Goal: Use online tool/utility: Utilize a website feature to perform a specific function

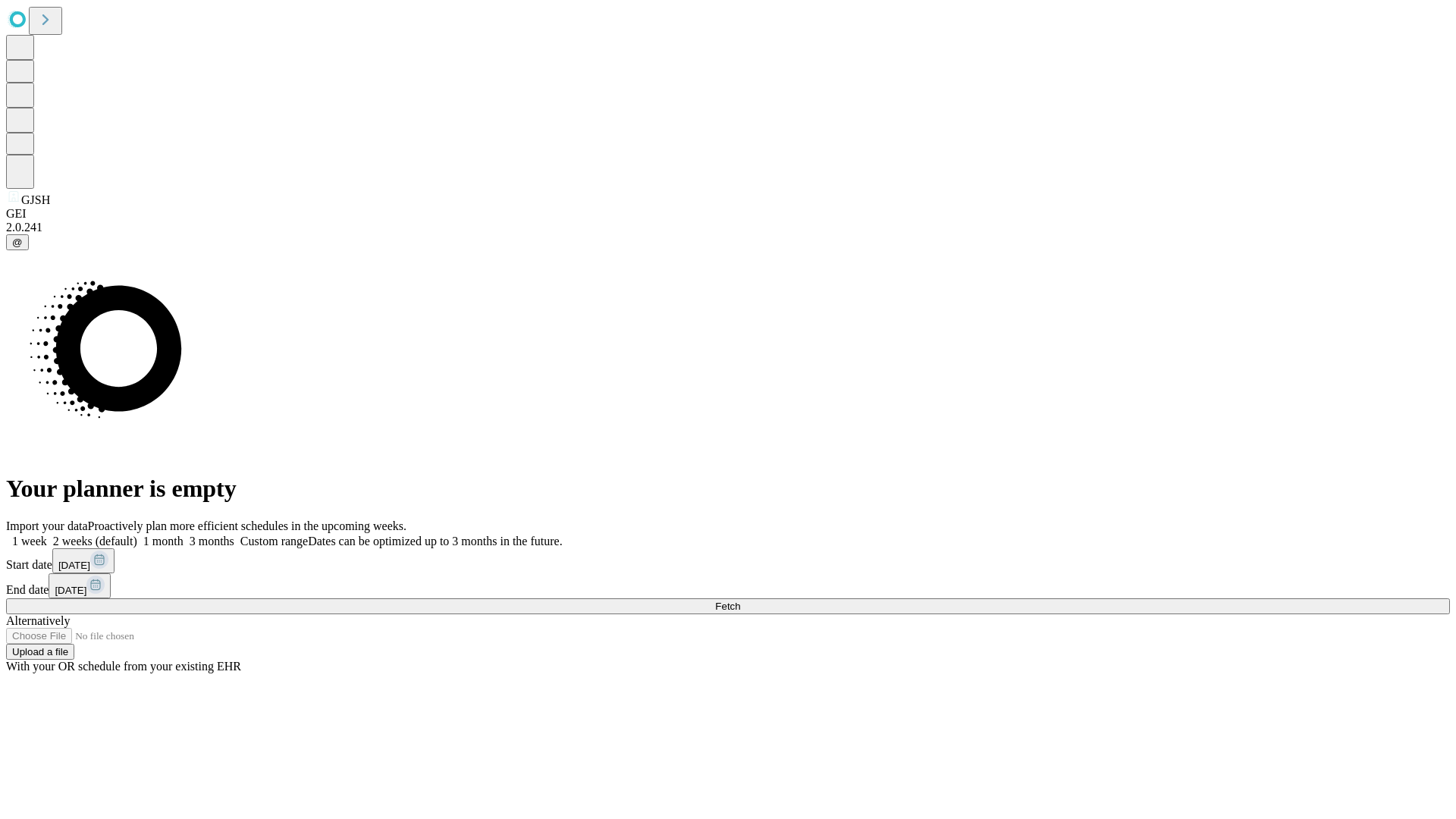
click at [741, 600] on span "Fetch" at bounding box center [728, 606] width 25 height 11
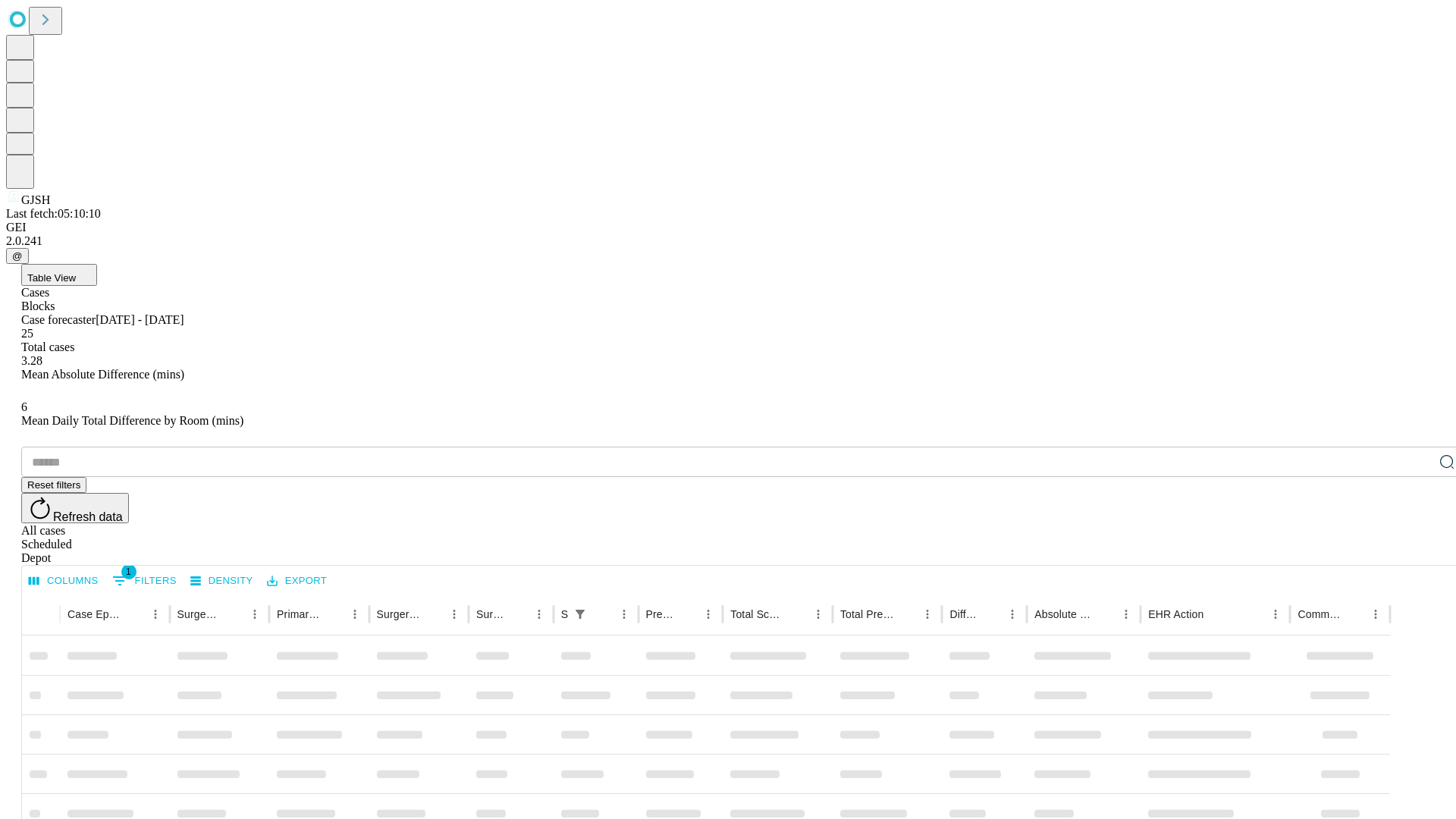
click at [76, 272] on span "Table View" at bounding box center [52, 278] width 49 height 11
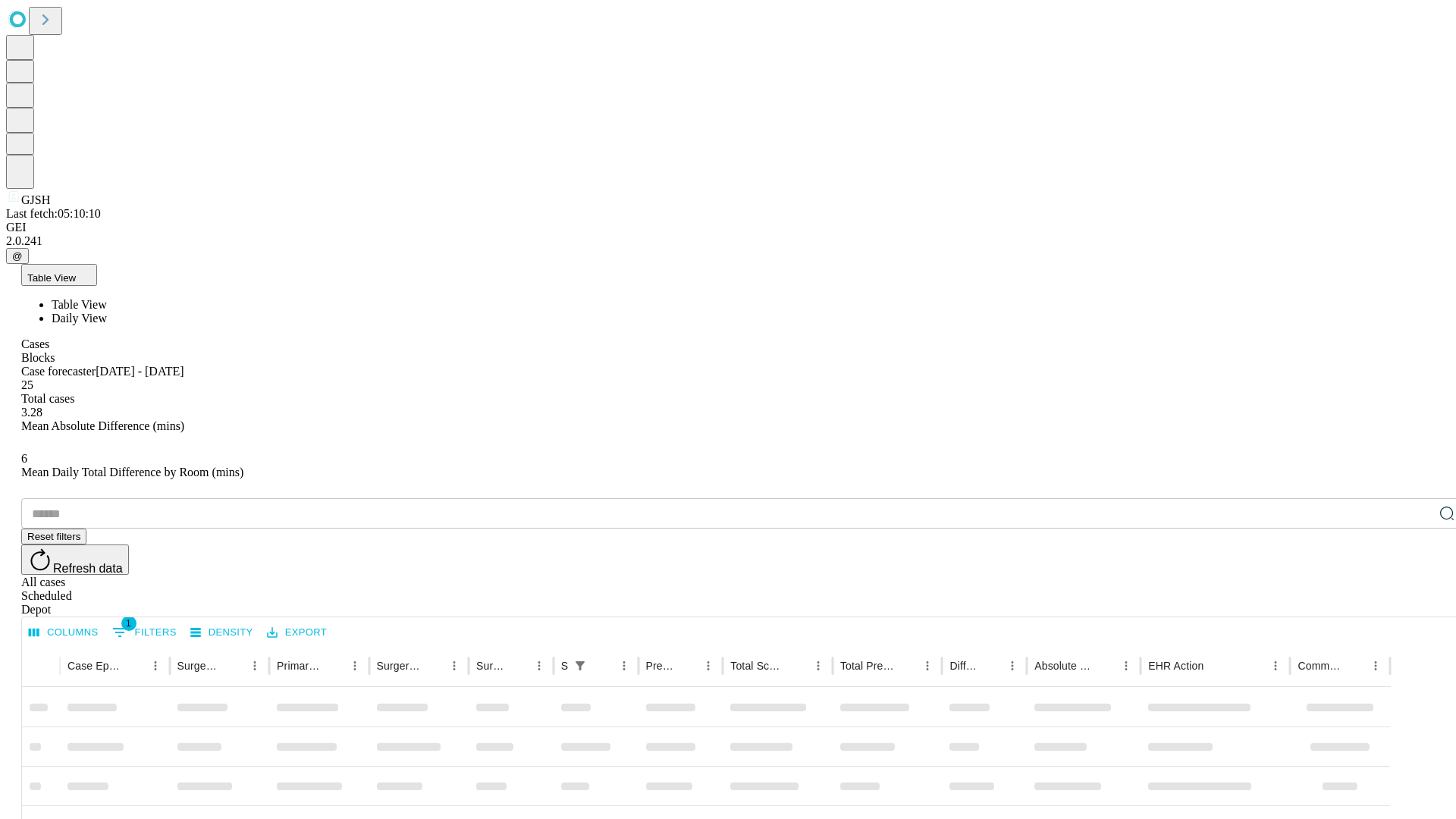
click at [107, 312] on span "Daily View" at bounding box center [79, 318] width 55 height 13
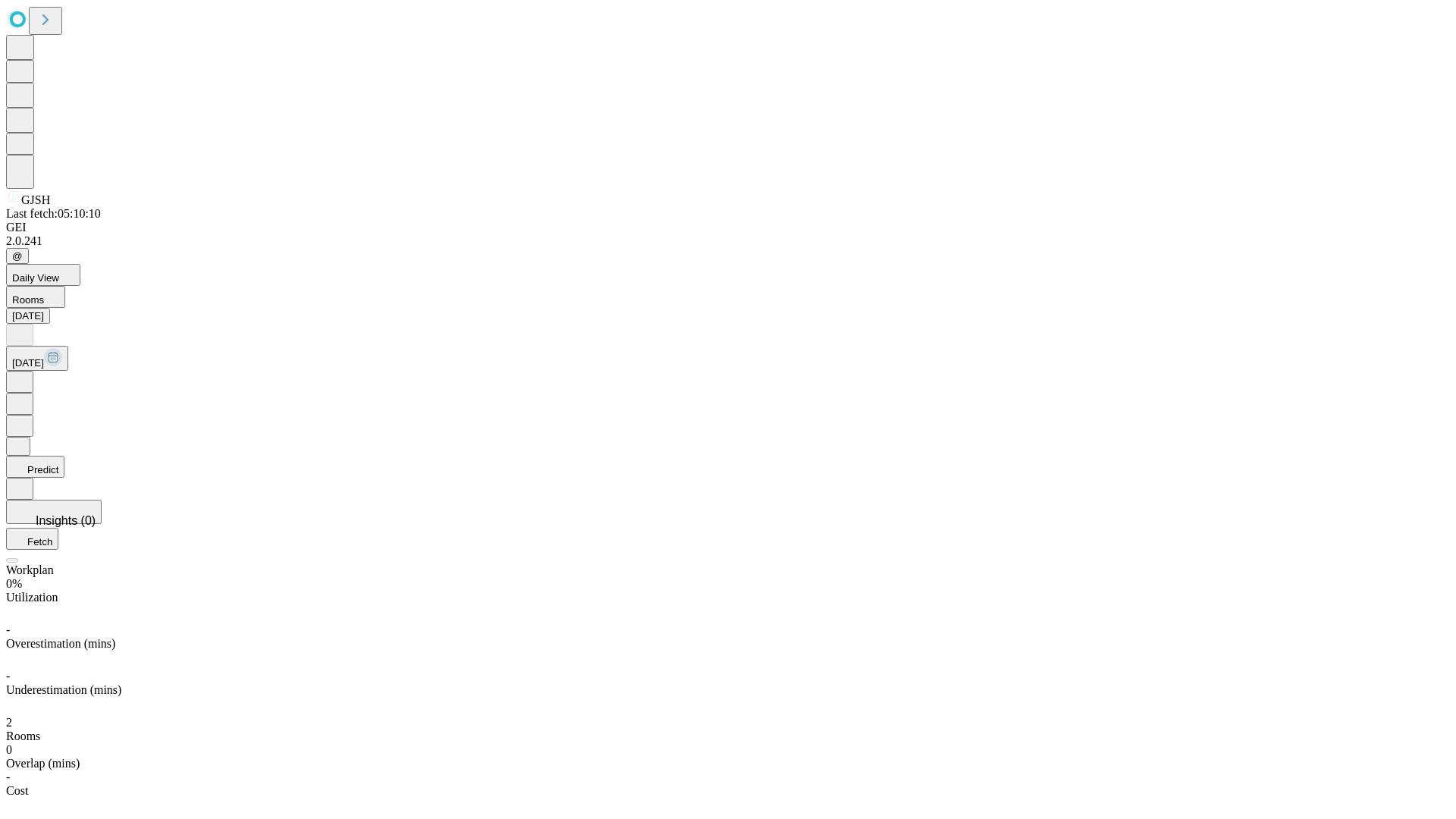
click at [65, 456] on button "Predict" at bounding box center [35, 467] width 58 height 22
